Goal: Task Accomplishment & Management: Manage account settings

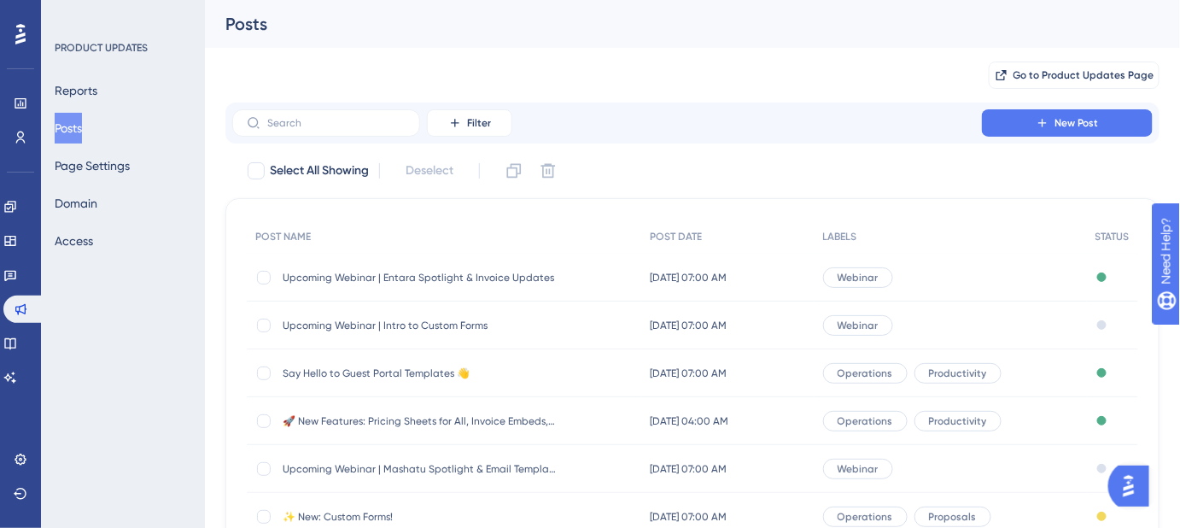
click at [400, 284] on span "Upcoming Webinar | Entara Spotlight & Invoice Updates" at bounding box center [419, 278] width 273 height 14
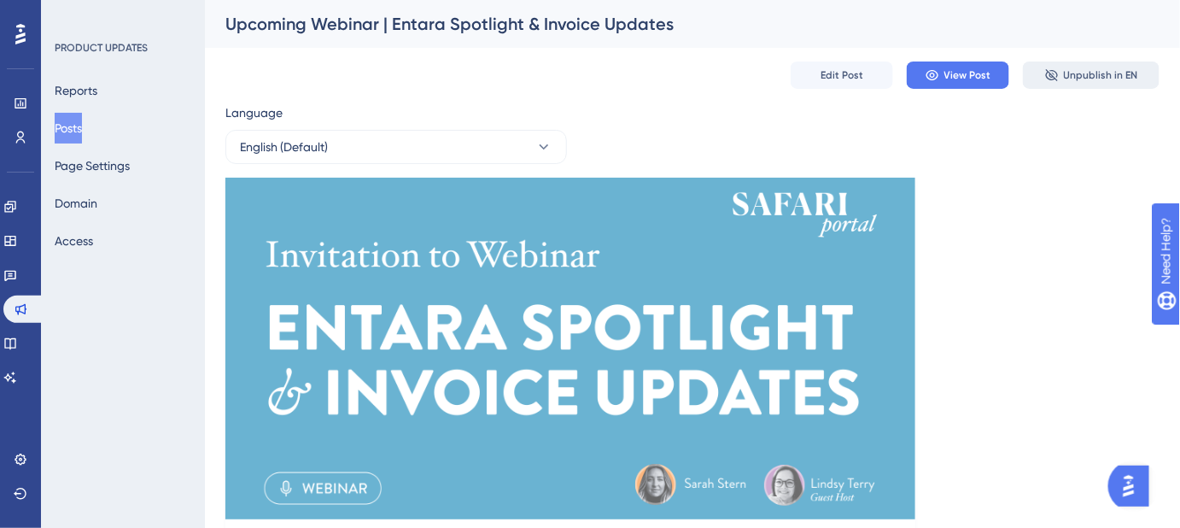
click at [1100, 78] on span "Unpublish in EN" at bounding box center [1101, 75] width 74 height 14
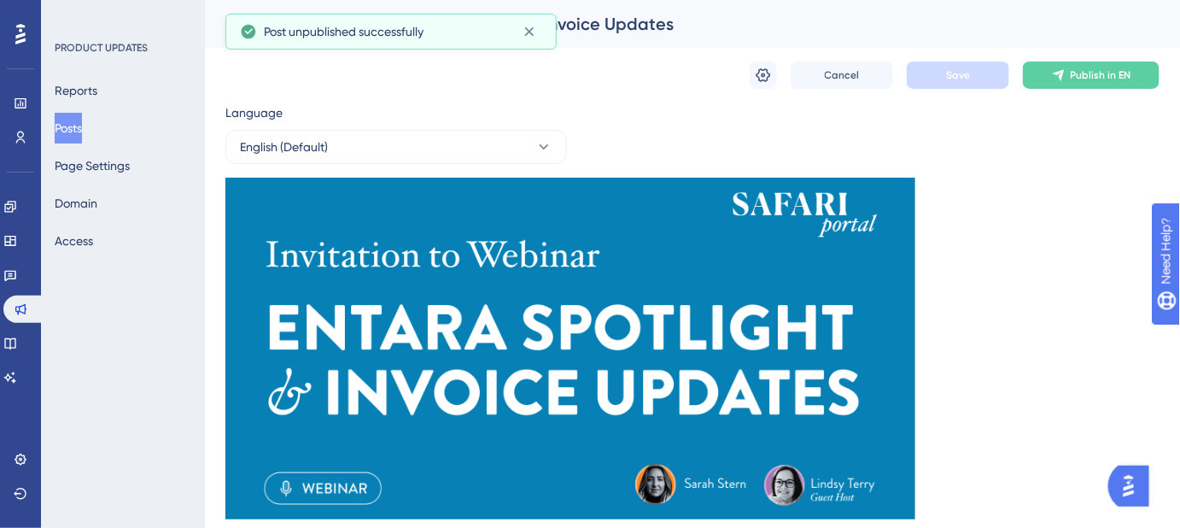
scroll to position [578, 0]
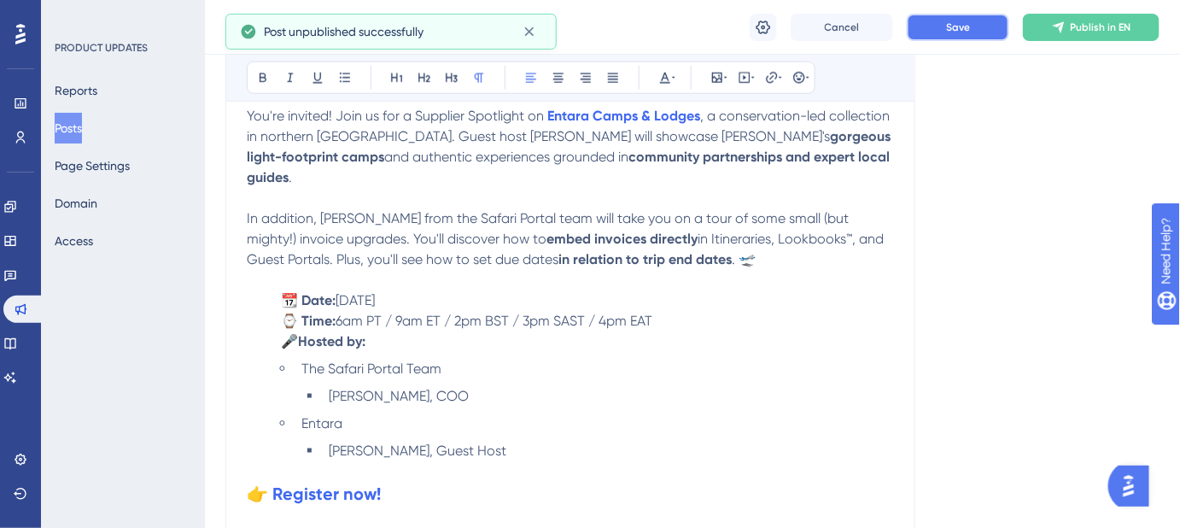
click at [940, 31] on button "Save" at bounding box center [958, 27] width 102 height 27
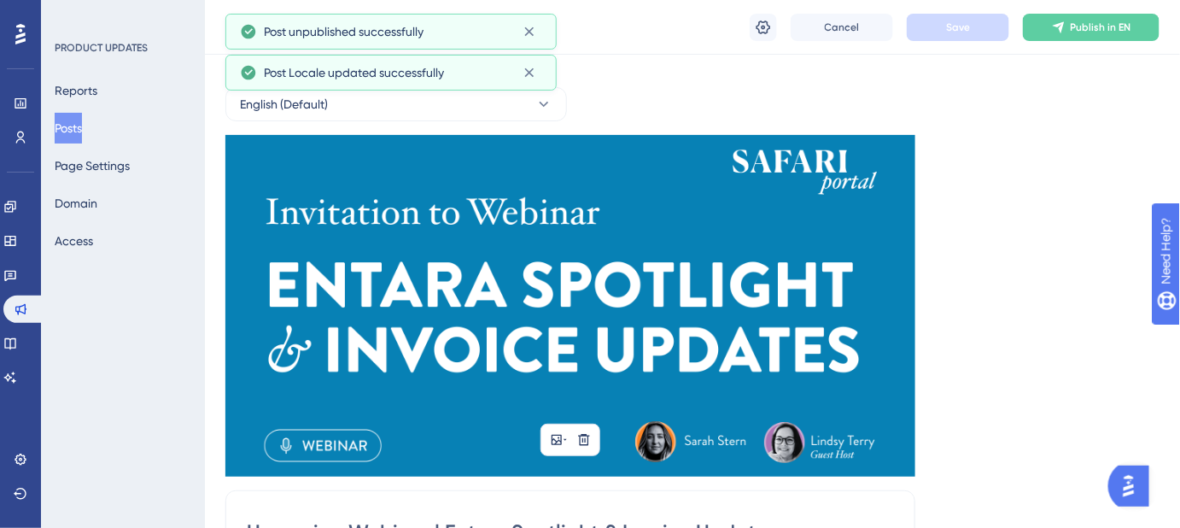
scroll to position [0, 0]
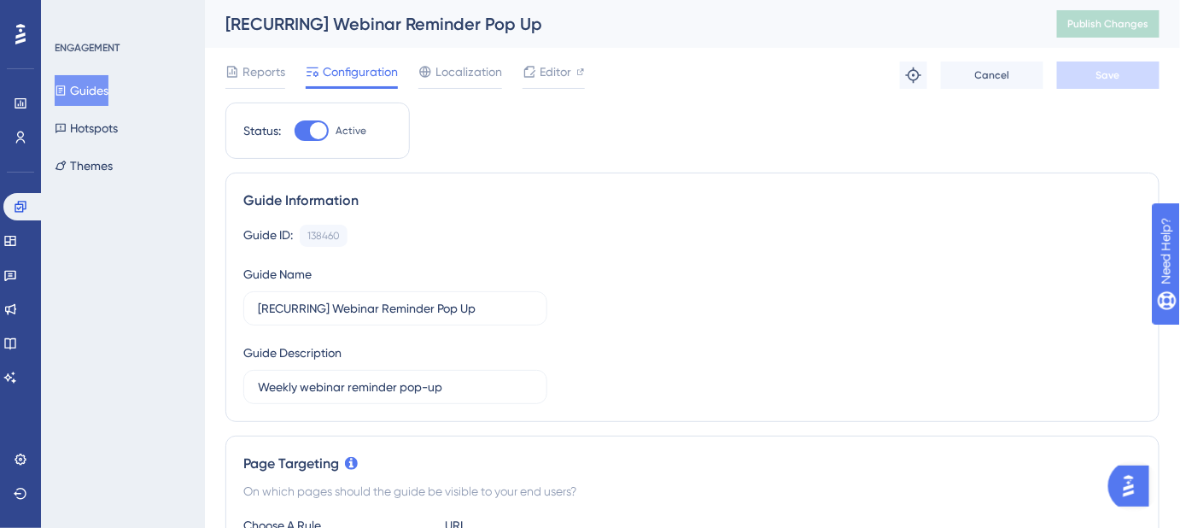
click at [299, 135] on div at bounding box center [312, 130] width 34 height 20
click at [295, 132] on input "Active" at bounding box center [294, 131] width 1 height 1
checkbox input "false"
click at [1080, 85] on button "Save" at bounding box center [1108, 74] width 102 height 27
click at [1120, 22] on span "Publish Changes" at bounding box center [1109, 24] width 82 height 14
